Goal: Transaction & Acquisition: Subscribe to service/newsletter

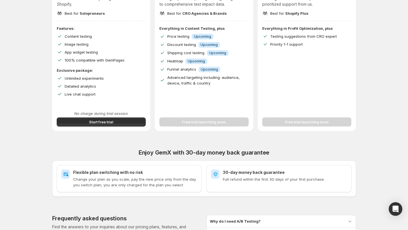
scroll to position [136, 0]
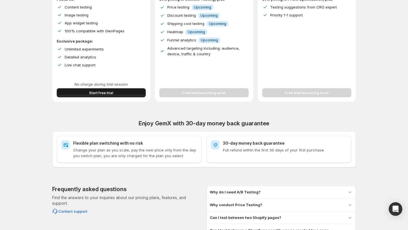
click at [122, 91] on button "Start free trial" at bounding box center [101, 92] width 89 height 9
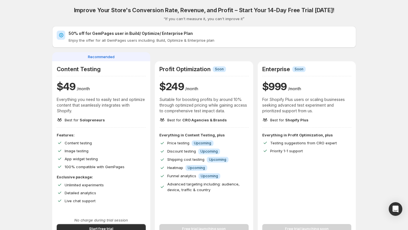
scroll to position [120, 0]
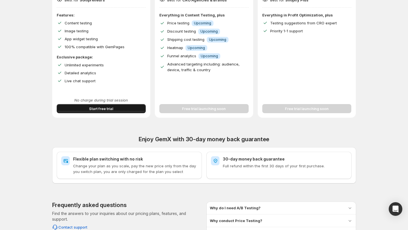
click at [117, 106] on button "Start free trial" at bounding box center [101, 108] width 89 height 9
